Goal: Find specific page/section: Find specific page/section

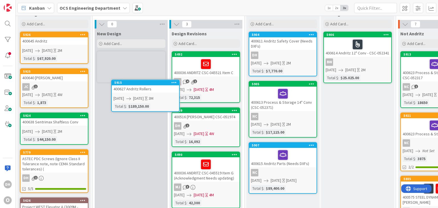
scroll to position [10, 0]
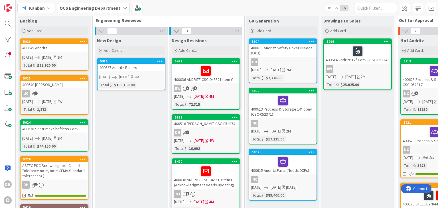
click at [62, 82] on div "400640 [PERSON_NAME]" at bounding box center [54, 84] width 67 height 7
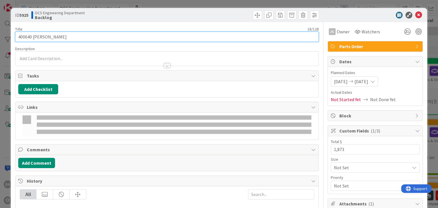
click at [71, 35] on input "400640 [PERSON_NAME]" at bounding box center [166, 37] width 303 height 10
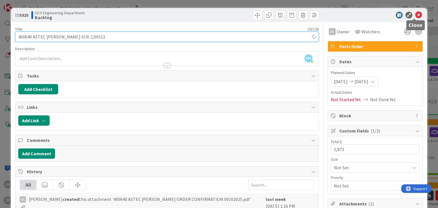
type input "400640 ASTEC [PERSON_NAME] SCR-12H512"
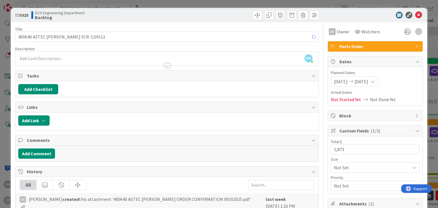
click at [417, 18] on div at bounding box center [372, 15] width 101 height 7
click at [415, 14] on icon at bounding box center [418, 15] width 7 height 7
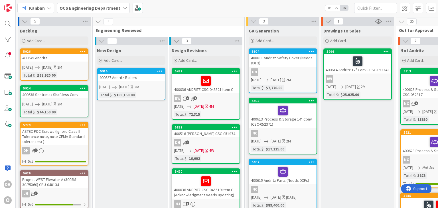
click at [64, 59] on div "400645 Andritz" at bounding box center [54, 57] width 67 height 7
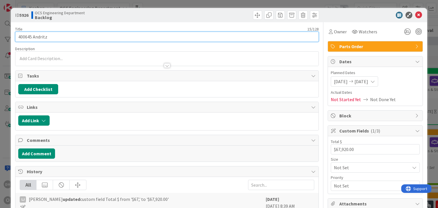
click at [99, 32] on input "400645 Andritz" at bounding box center [166, 37] width 303 height 10
type input "400645 Andritz (Needs DXFs)"
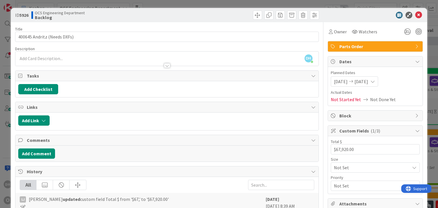
click at [416, 15] on icon at bounding box center [418, 15] width 7 height 7
